Goal: Task Accomplishment & Management: Use online tool/utility

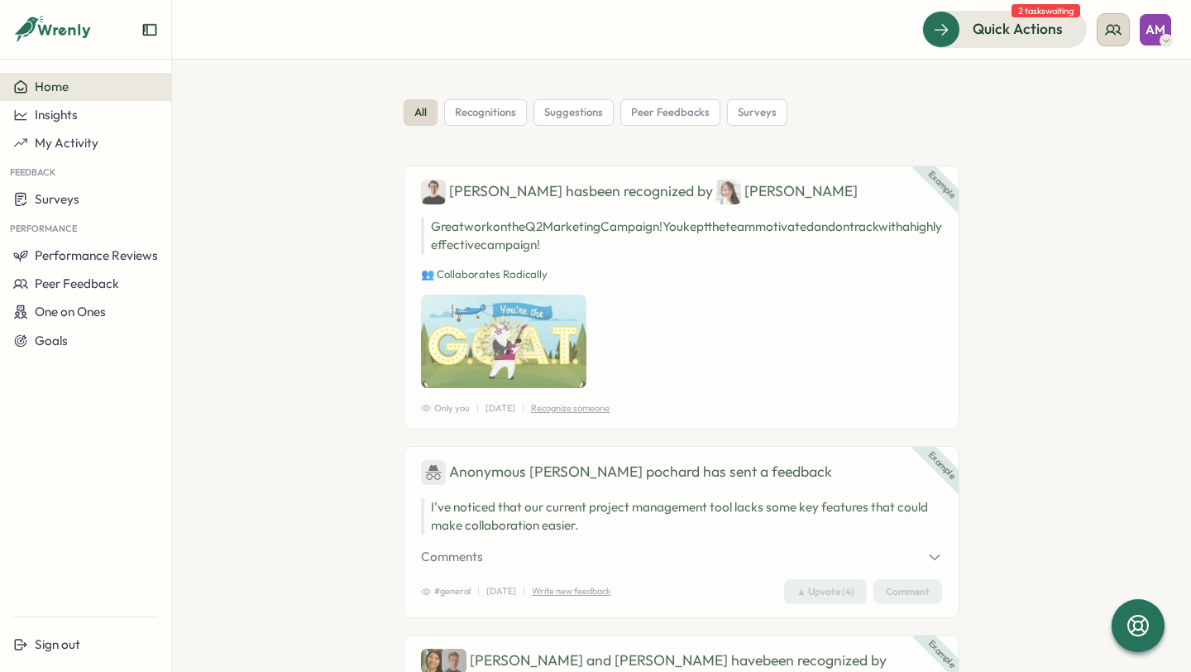
click at [1109, 27] on icon at bounding box center [1113, 30] width 17 height 17
click at [1118, 22] on icon at bounding box center [1113, 30] width 17 height 17
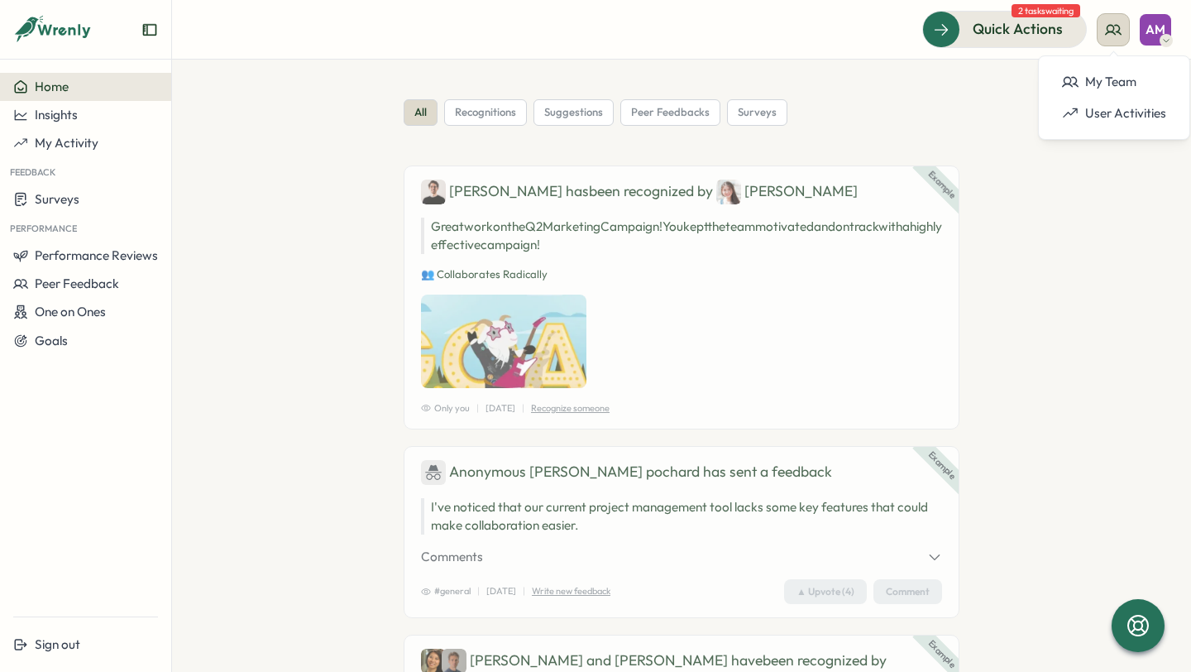
click at [1114, 31] on icon at bounding box center [1113, 30] width 17 height 17
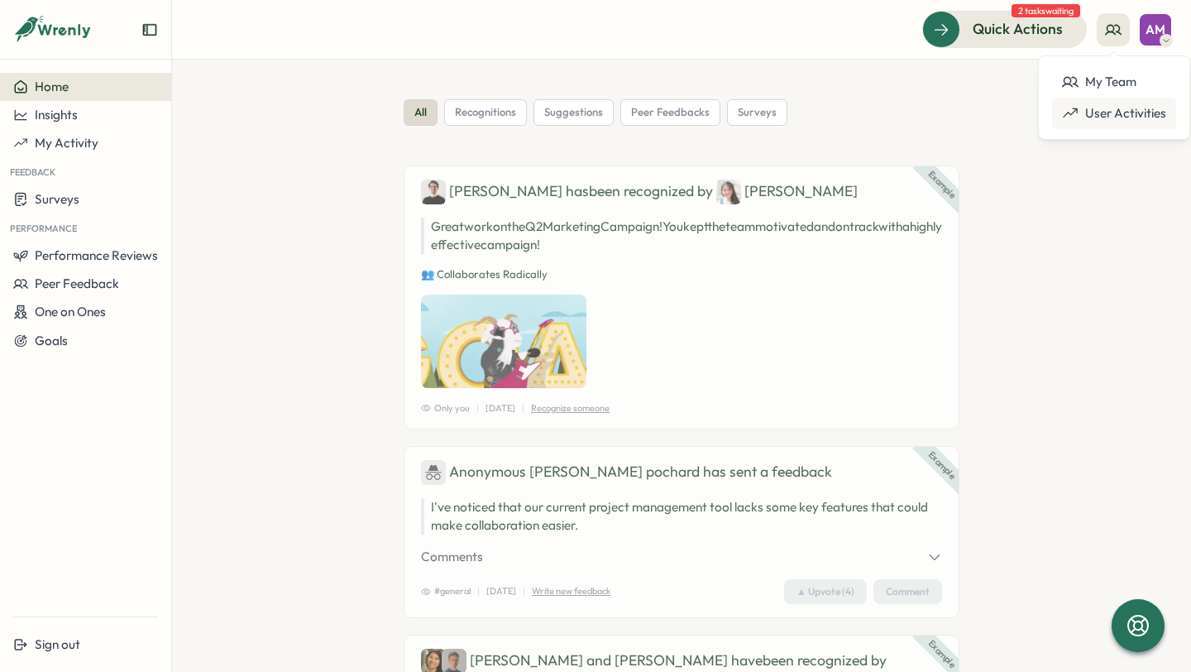
click at [1115, 101] on div "User Activities" at bounding box center [1114, 113] width 124 height 31
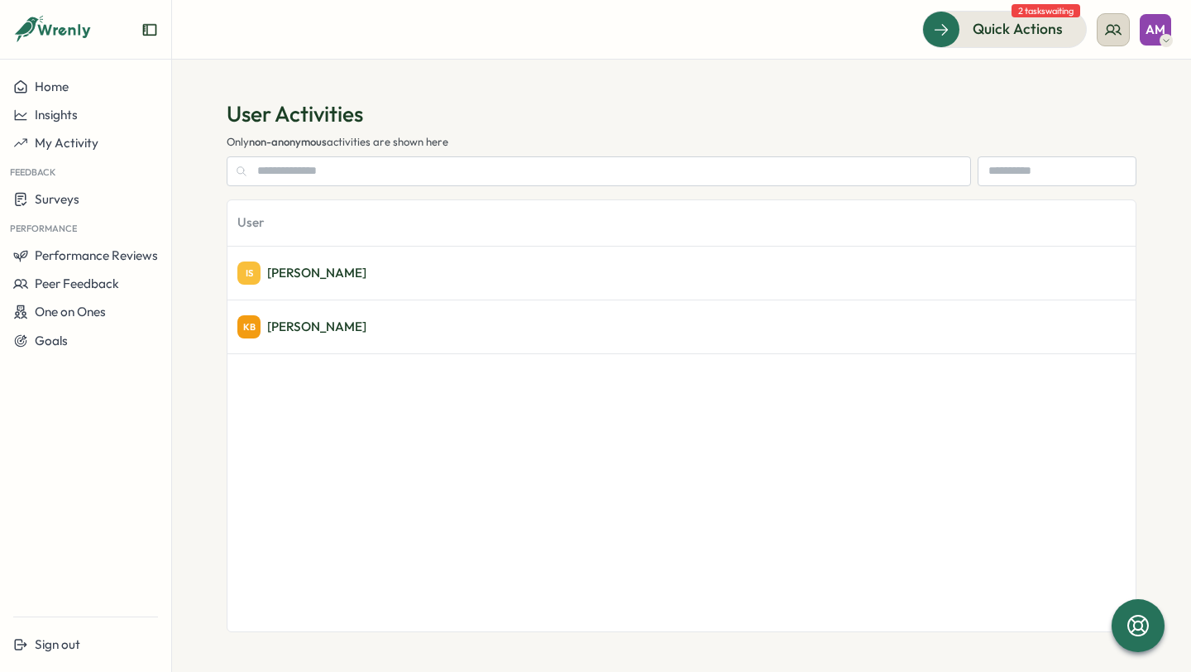
click at [1105, 26] on icon at bounding box center [1113, 30] width 17 height 17
click at [1098, 79] on div "My Team" at bounding box center [1114, 82] width 104 height 18
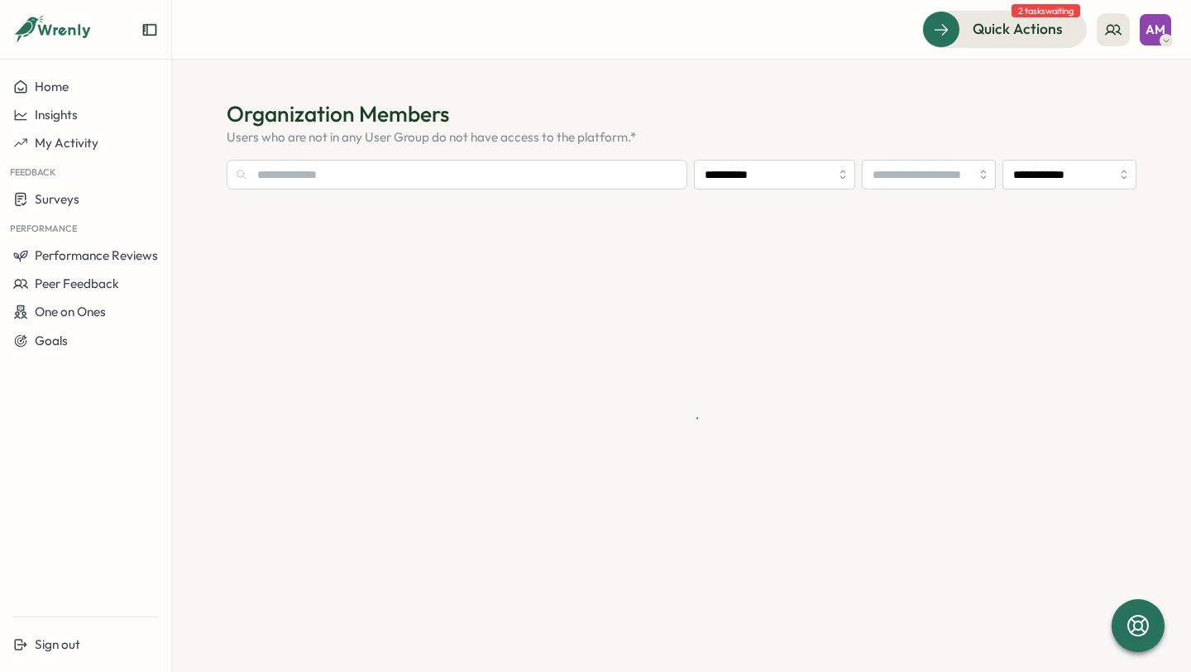
type input "**********"
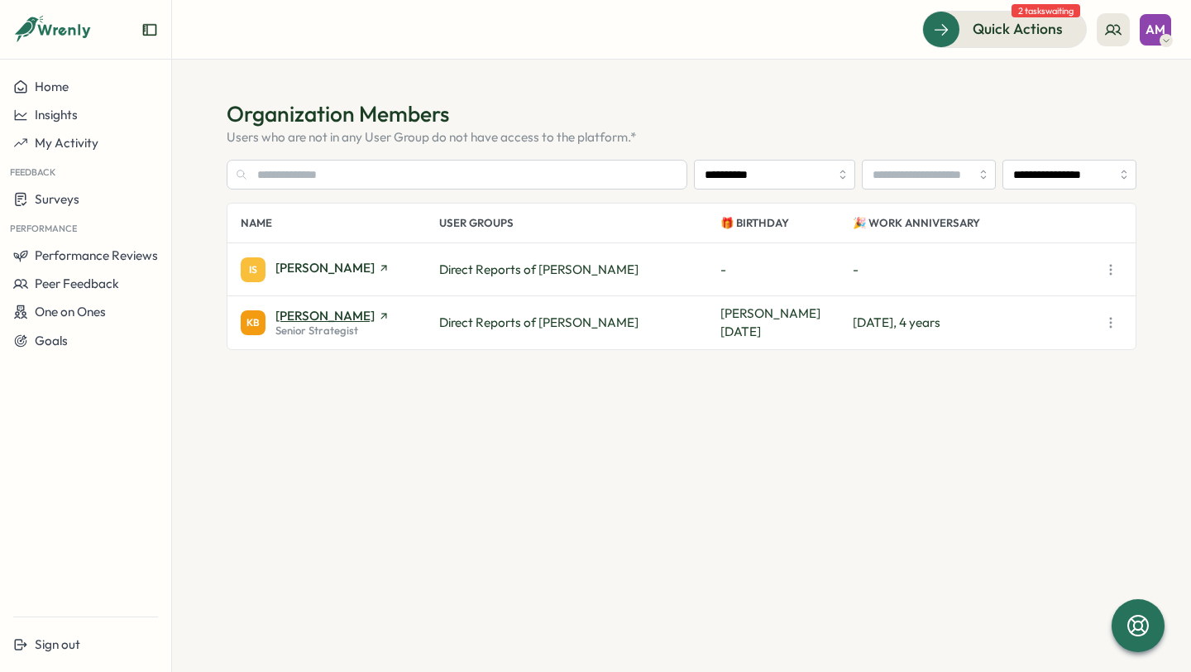
click at [309, 310] on span "[PERSON_NAME]" at bounding box center [324, 315] width 99 height 12
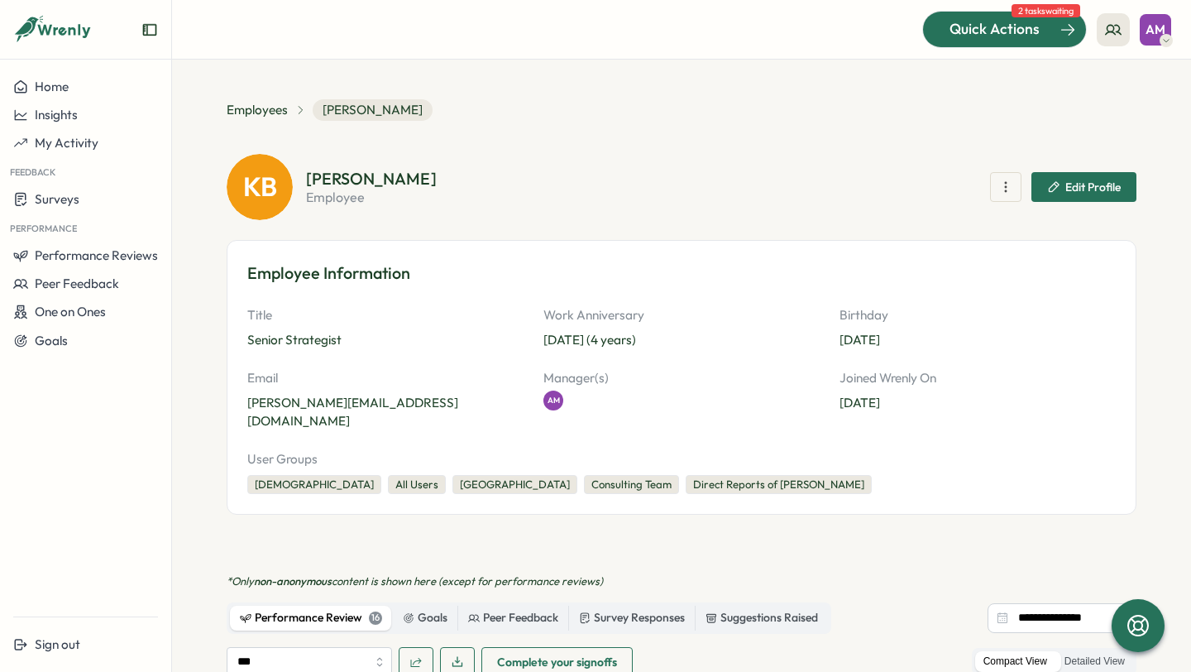
click at [1035, 31] on span "Quick Actions" at bounding box center [995, 29] width 90 height 22
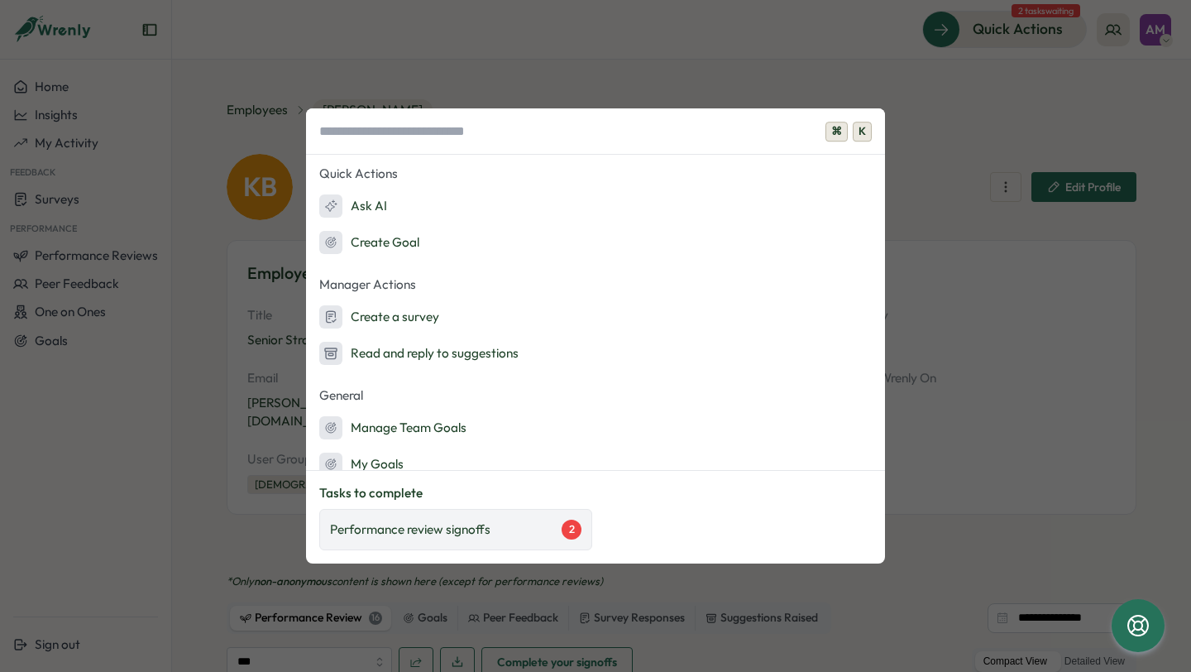
click at [512, 538] on div "Performance review signoffs 2" at bounding box center [455, 530] width 251 height 20
